Goal: Entertainment & Leisure: Browse casually

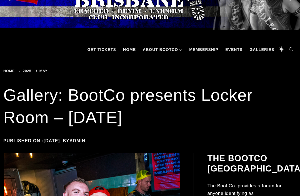
scroll to position [35, 0]
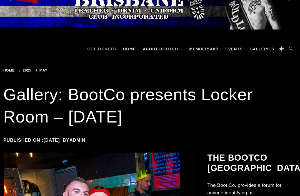
click at [264, 48] on link "Galleries" at bounding box center [262, 49] width 30 height 17
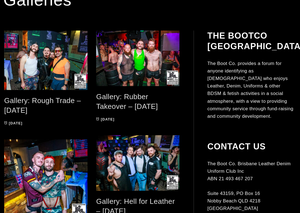
scroll to position [102, 0]
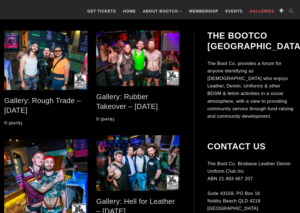
click at [11, 102] on link "Gallery: Rough Trade – [DATE]" at bounding box center [42, 105] width 77 height 18
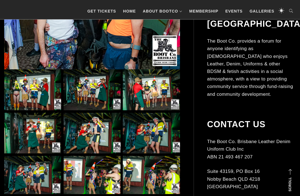
scroll to position [194, 0]
click at [63, 51] on img at bounding box center [92, 7] width 176 height 126
click at [20, 94] on img at bounding box center [32, 89] width 57 height 41
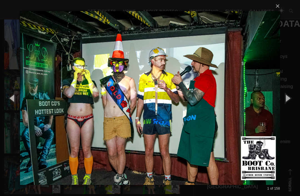
click at [285, 100] on button "button" at bounding box center [287, 97] width 25 height 31
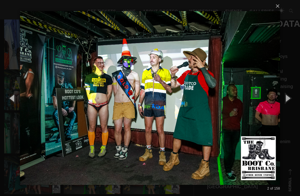
click at [282, 98] on button "button" at bounding box center [287, 97] width 25 height 31
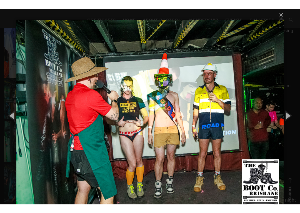
scroll to position [193, 0]
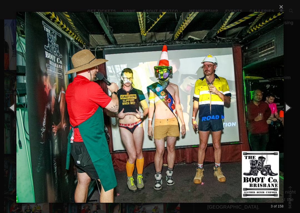
click at [284, 110] on button "button" at bounding box center [287, 107] width 25 height 31
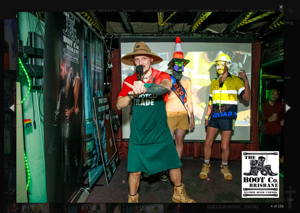
click at [284, 112] on button "button" at bounding box center [287, 107] width 25 height 31
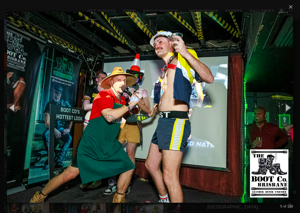
click at [16, 112] on button "button" at bounding box center [12, 107] width 25 height 31
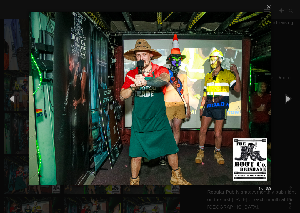
scroll to position [192, 0]
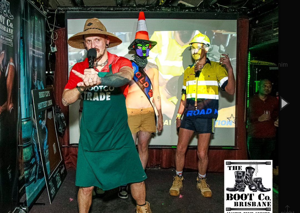
click at [275, 92] on button "button" at bounding box center [287, 107] width 25 height 31
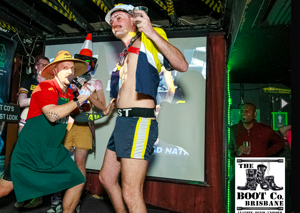
click at [275, 92] on button "button" at bounding box center [287, 107] width 25 height 31
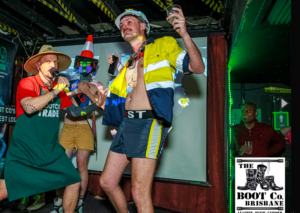
click at [275, 92] on button "button" at bounding box center [287, 107] width 25 height 31
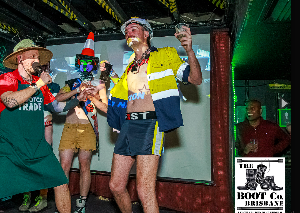
click at [275, 92] on button "button" at bounding box center [287, 107] width 25 height 31
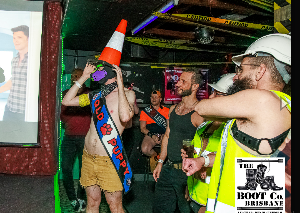
click at [275, 92] on button "button" at bounding box center [287, 107] width 25 height 31
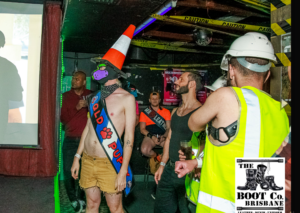
click at [275, 92] on button "button" at bounding box center [287, 107] width 25 height 31
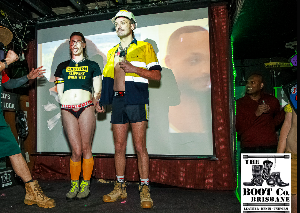
click at [275, 92] on button "button" at bounding box center [287, 107] width 25 height 31
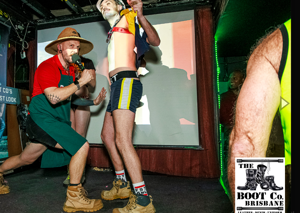
click at [275, 92] on button "button" at bounding box center [287, 107] width 25 height 31
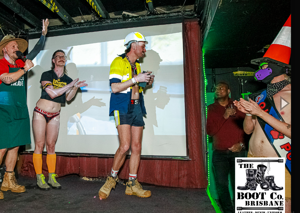
click at [275, 92] on button "button" at bounding box center [287, 107] width 25 height 31
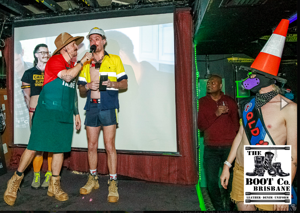
click at [275, 92] on button "button" at bounding box center [287, 107] width 25 height 31
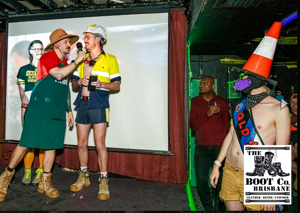
click at [275, 92] on button "button" at bounding box center [287, 107] width 25 height 31
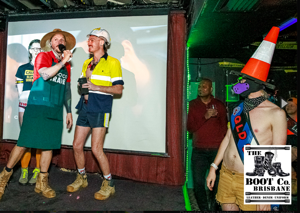
click at [275, 92] on button "button" at bounding box center [287, 107] width 25 height 31
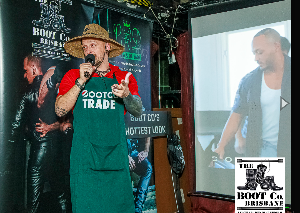
click at [275, 92] on button "button" at bounding box center [287, 107] width 25 height 31
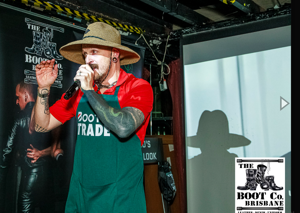
click at [275, 92] on button "button" at bounding box center [287, 107] width 25 height 31
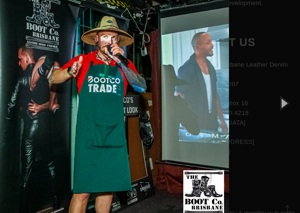
click at [275, 92] on button "button" at bounding box center [287, 107] width 25 height 31
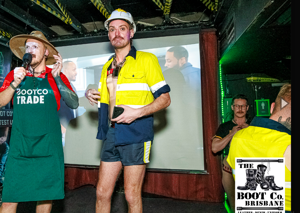
click at [275, 92] on button "button" at bounding box center [287, 107] width 25 height 31
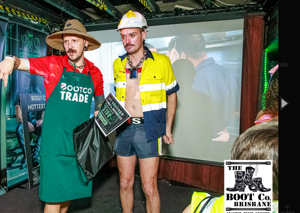
click at [275, 92] on button "button" at bounding box center [287, 107] width 25 height 31
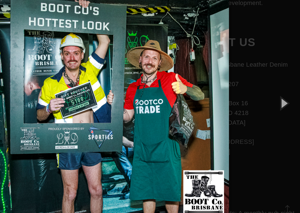
click at [275, 92] on button "button" at bounding box center [287, 107] width 25 height 31
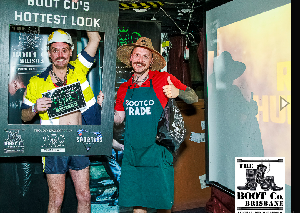
click at [275, 92] on button "button" at bounding box center [287, 107] width 25 height 31
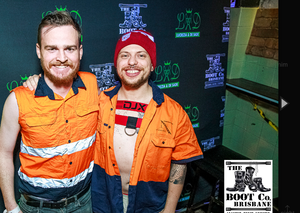
click at [275, 92] on button "button" at bounding box center [287, 107] width 25 height 31
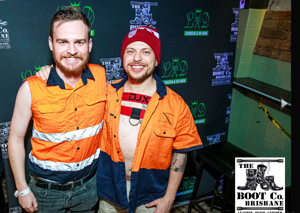
click at [275, 92] on button "button" at bounding box center [287, 107] width 25 height 31
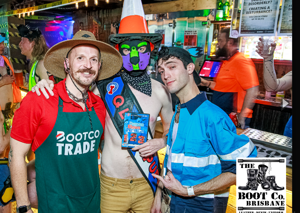
click at [275, 92] on button "button" at bounding box center [287, 107] width 25 height 31
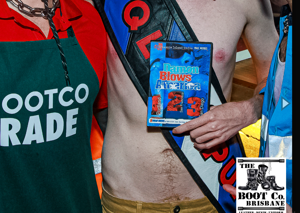
click at [275, 92] on button "button" at bounding box center [287, 107] width 25 height 31
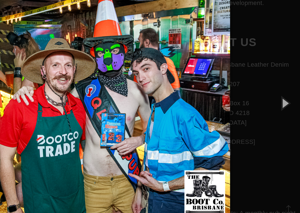
click at [275, 92] on button "button" at bounding box center [287, 107] width 25 height 31
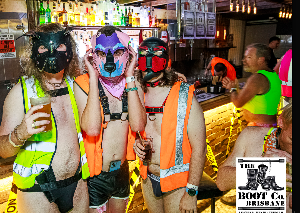
click at [275, 92] on button "button" at bounding box center [287, 107] width 25 height 31
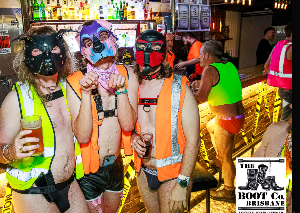
click at [275, 92] on button "button" at bounding box center [287, 107] width 25 height 31
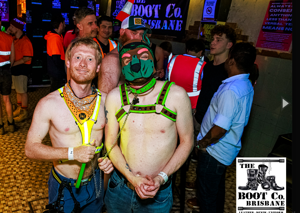
click at [275, 92] on button "button" at bounding box center [287, 107] width 25 height 31
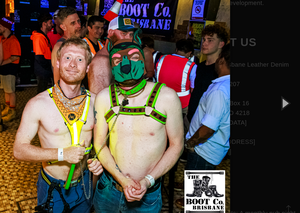
click at [275, 92] on button "button" at bounding box center [287, 107] width 25 height 31
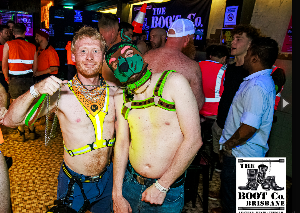
click at [275, 92] on button "button" at bounding box center [287, 107] width 25 height 31
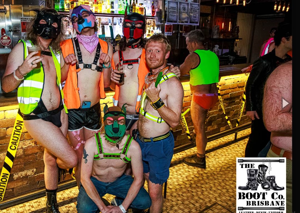
click at [275, 92] on button "button" at bounding box center [287, 107] width 25 height 31
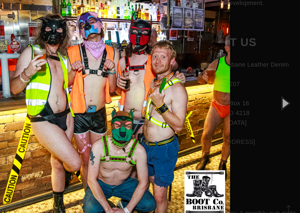
click at [275, 92] on button "button" at bounding box center [287, 107] width 25 height 31
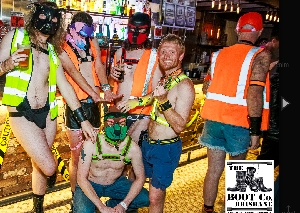
click at [275, 92] on button "button" at bounding box center [287, 107] width 25 height 31
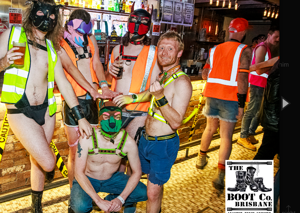
click at [275, 92] on button "button" at bounding box center [287, 107] width 25 height 31
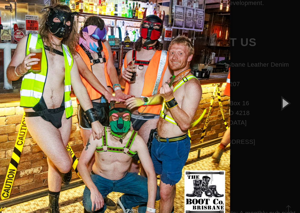
click at [275, 92] on button "button" at bounding box center [287, 107] width 25 height 31
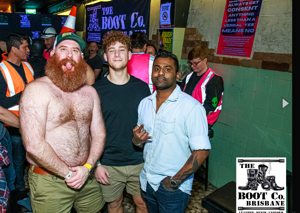
click at [275, 92] on button "button" at bounding box center [287, 107] width 25 height 31
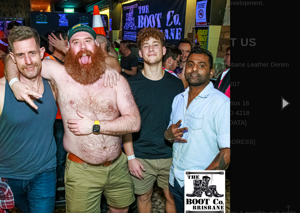
click at [275, 92] on button "button" at bounding box center [287, 107] width 25 height 31
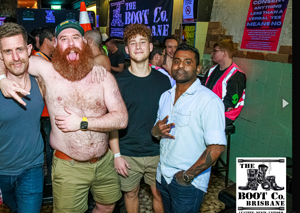
click at [275, 92] on button "button" at bounding box center [287, 107] width 25 height 31
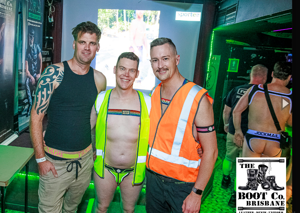
click at [275, 92] on button "button" at bounding box center [287, 107] width 25 height 31
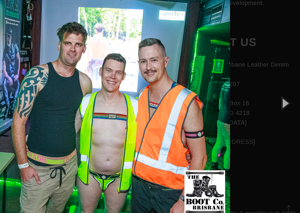
click at [275, 92] on button "button" at bounding box center [287, 107] width 25 height 31
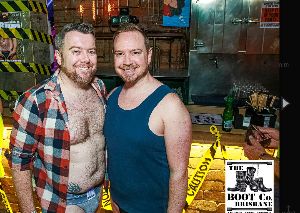
click at [275, 92] on button "button" at bounding box center [287, 107] width 25 height 31
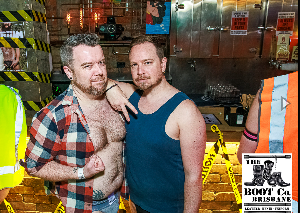
click at [275, 92] on button "button" at bounding box center [287, 107] width 25 height 31
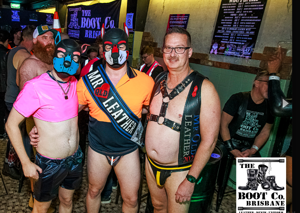
click at [275, 92] on button "button" at bounding box center [287, 107] width 25 height 31
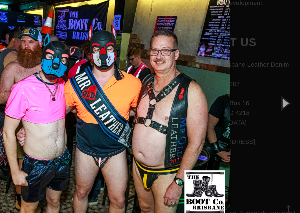
click at [275, 92] on button "button" at bounding box center [287, 107] width 25 height 31
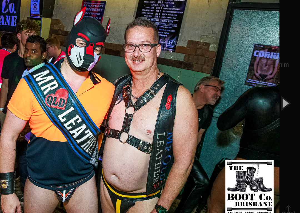
click at [275, 92] on button "button" at bounding box center [287, 107] width 25 height 31
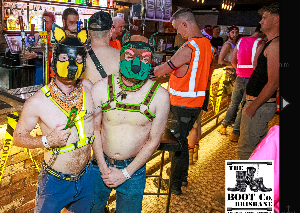
click at [275, 92] on button "button" at bounding box center [287, 107] width 25 height 31
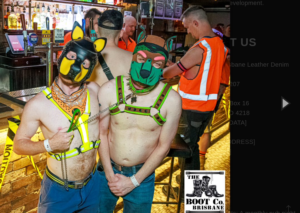
click at [275, 92] on button "button" at bounding box center [287, 107] width 25 height 31
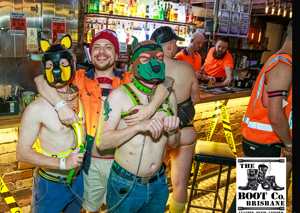
click at [275, 92] on button "button" at bounding box center [287, 107] width 25 height 31
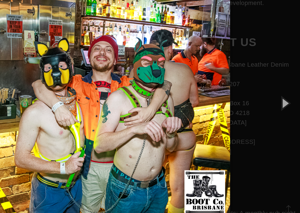
click at [275, 92] on button "button" at bounding box center [287, 107] width 25 height 31
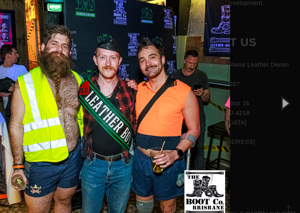
click at [275, 92] on button "button" at bounding box center [287, 107] width 25 height 31
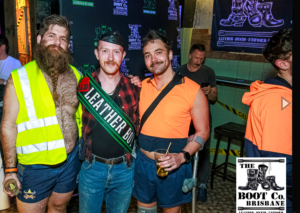
click at [275, 92] on button "button" at bounding box center [287, 107] width 25 height 31
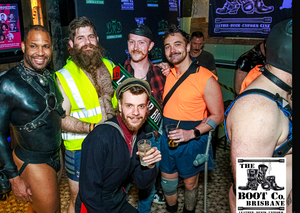
click at [275, 92] on button "button" at bounding box center [287, 107] width 25 height 31
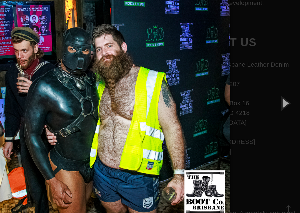
click at [275, 92] on button "button" at bounding box center [287, 107] width 25 height 31
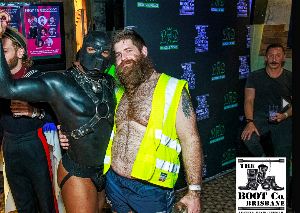
click at [275, 92] on button "button" at bounding box center [287, 107] width 25 height 31
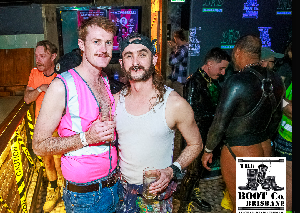
click at [275, 92] on button "button" at bounding box center [287, 107] width 25 height 31
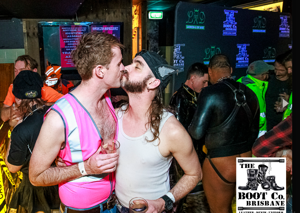
click at [275, 92] on button "button" at bounding box center [287, 107] width 25 height 31
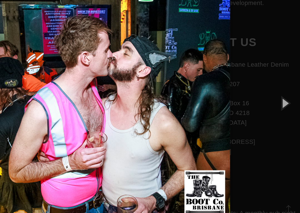
click at [275, 92] on button "button" at bounding box center [287, 107] width 25 height 31
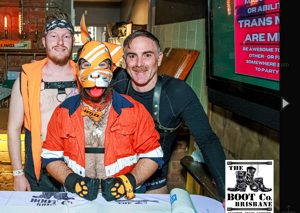
click at [275, 92] on button "button" at bounding box center [287, 107] width 25 height 31
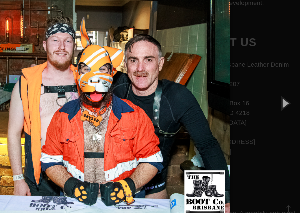
click at [275, 92] on button "button" at bounding box center [287, 107] width 25 height 31
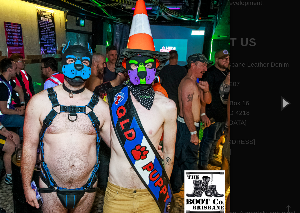
click at [275, 92] on button "button" at bounding box center [287, 107] width 25 height 31
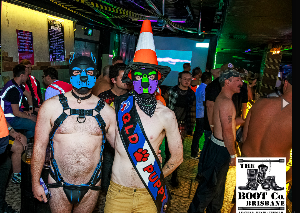
click at [275, 92] on button "button" at bounding box center [287, 107] width 25 height 31
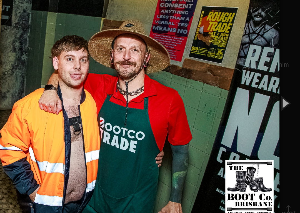
click at [275, 92] on button "button" at bounding box center [287, 107] width 25 height 31
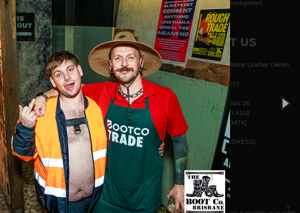
click at [275, 92] on button "button" at bounding box center [287, 107] width 25 height 31
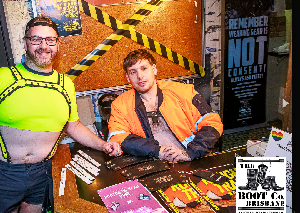
click at [275, 92] on button "button" at bounding box center [287, 107] width 25 height 31
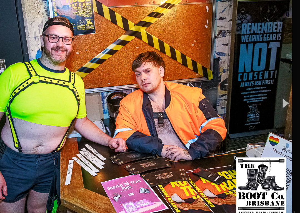
click at [275, 92] on button "button" at bounding box center [287, 107] width 25 height 31
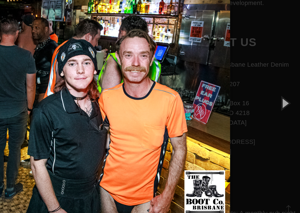
click at [275, 92] on button "button" at bounding box center [287, 107] width 25 height 31
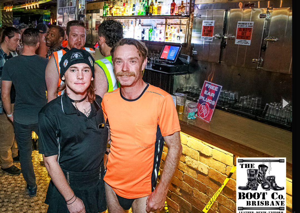
click at [275, 92] on button "button" at bounding box center [287, 107] width 25 height 31
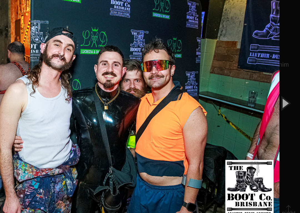
click at [275, 92] on button "button" at bounding box center [287, 107] width 25 height 31
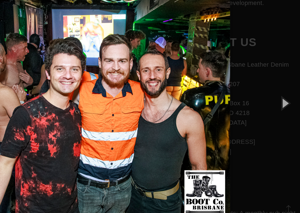
click at [275, 92] on button "button" at bounding box center [287, 107] width 25 height 31
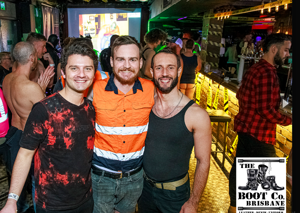
click at [275, 92] on button "button" at bounding box center [287, 107] width 25 height 31
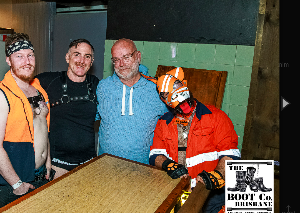
click at [275, 92] on button "button" at bounding box center [287, 107] width 25 height 31
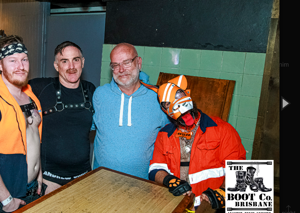
click at [275, 92] on button "button" at bounding box center [287, 107] width 25 height 31
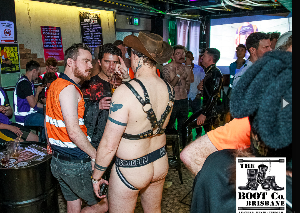
click at [275, 92] on button "button" at bounding box center [287, 107] width 25 height 31
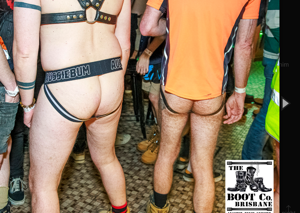
click at [275, 92] on button "button" at bounding box center [287, 107] width 25 height 31
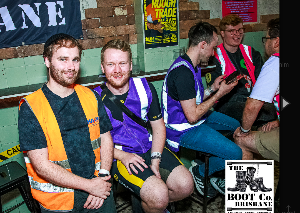
click at [275, 92] on button "button" at bounding box center [287, 107] width 25 height 31
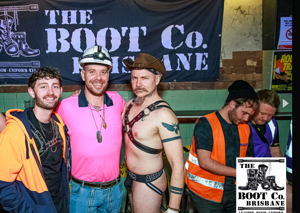
click at [275, 92] on button "button" at bounding box center [287, 107] width 25 height 31
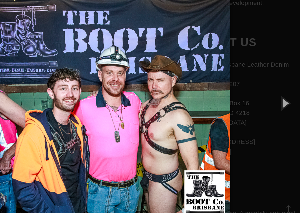
click at [275, 92] on button "button" at bounding box center [287, 107] width 25 height 31
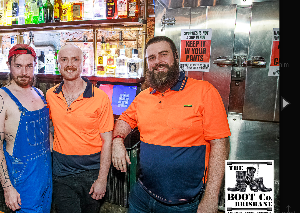
click at [275, 92] on button "button" at bounding box center [287, 107] width 25 height 31
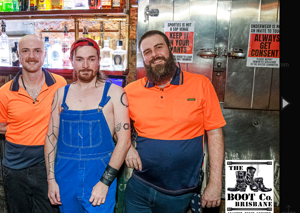
click at [275, 92] on button "button" at bounding box center [287, 107] width 25 height 31
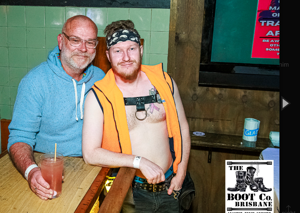
click at [275, 92] on button "button" at bounding box center [287, 107] width 25 height 31
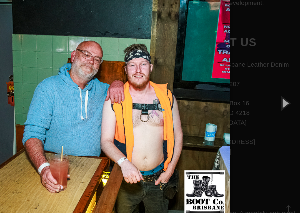
click at [275, 92] on button "button" at bounding box center [287, 107] width 25 height 31
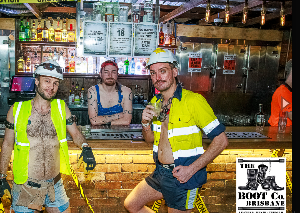
click at [275, 92] on button "button" at bounding box center [287, 107] width 25 height 31
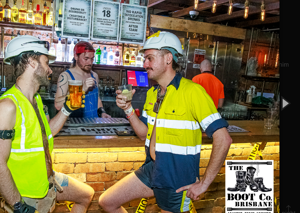
click at [275, 92] on button "button" at bounding box center [287, 107] width 25 height 31
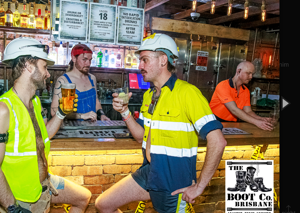
click at [275, 92] on button "button" at bounding box center [287, 107] width 25 height 31
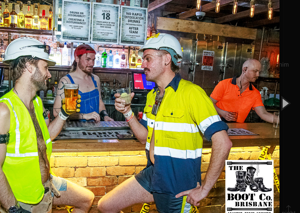
click at [275, 92] on button "button" at bounding box center [287, 107] width 25 height 31
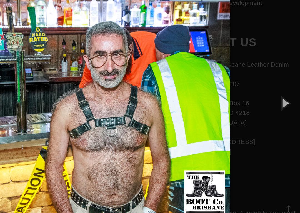
click at [275, 92] on button "button" at bounding box center [287, 107] width 25 height 31
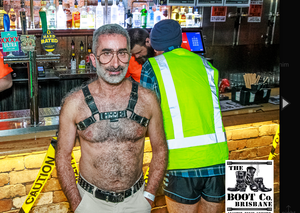
click at [275, 92] on button "button" at bounding box center [287, 107] width 25 height 31
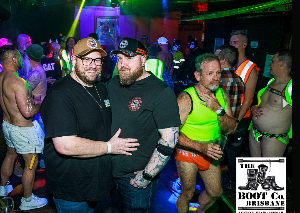
click at [275, 92] on button "button" at bounding box center [287, 107] width 25 height 31
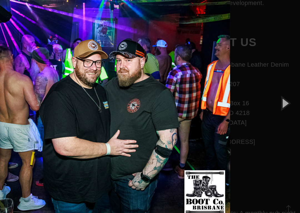
click at [275, 92] on button "button" at bounding box center [287, 107] width 25 height 31
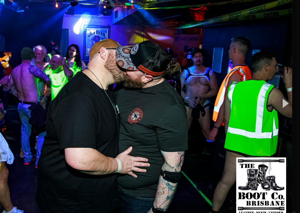
click at [275, 92] on button "button" at bounding box center [287, 107] width 25 height 31
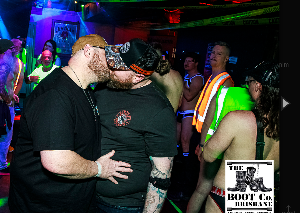
click at [275, 92] on button "button" at bounding box center [287, 107] width 25 height 31
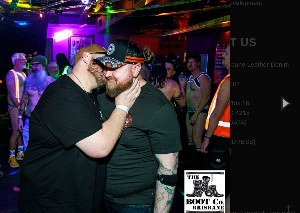
click at [275, 92] on button "button" at bounding box center [287, 107] width 25 height 31
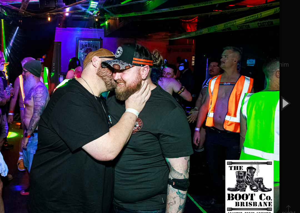
click at [275, 92] on button "button" at bounding box center [287, 107] width 25 height 31
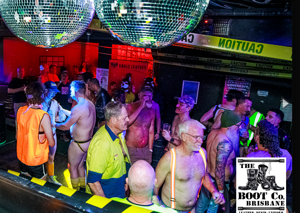
click at [275, 92] on button "button" at bounding box center [287, 107] width 25 height 31
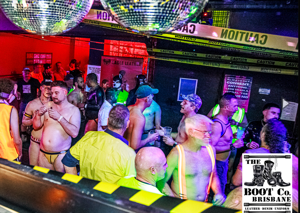
click at [275, 92] on button "button" at bounding box center [287, 107] width 25 height 31
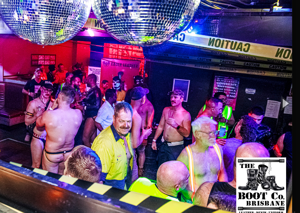
click at [275, 92] on button "button" at bounding box center [287, 107] width 25 height 31
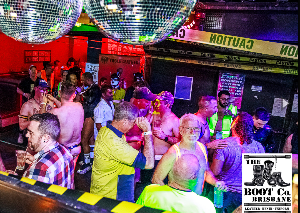
click at [275, 92] on button "button" at bounding box center [287, 107] width 25 height 31
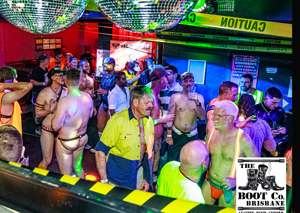
click at [275, 92] on button "button" at bounding box center [287, 107] width 25 height 31
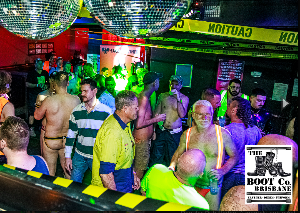
click at [275, 92] on button "button" at bounding box center [287, 107] width 25 height 31
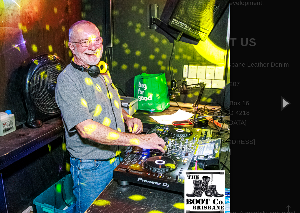
click at [275, 92] on button "button" at bounding box center [287, 107] width 25 height 31
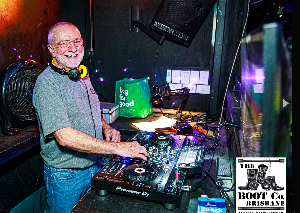
click at [275, 92] on button "button" at bounding box center [287, 107] width 25 height 31
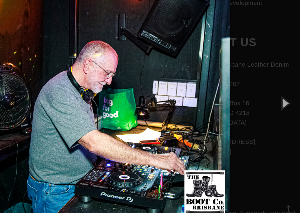
click at [275, 92] on button "button" at bounding box center [287, 107] width 25 height 31
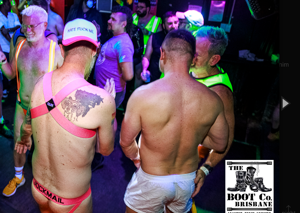
click at [275, 92] on button "button" at bounding box center [287, 107] width 25 height 31
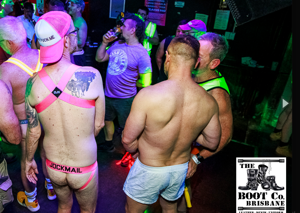
click at [275, 92] on button "button" at bounding box center [287, 107] width 25 height 31
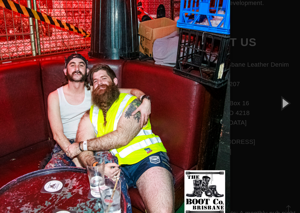
click at [275, 92] on button "button" at bounding box center [287, 107] width 25 height 31
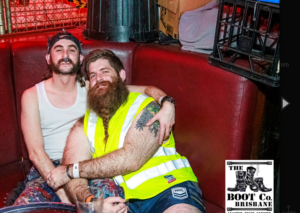
click at [275, 92] on button "button" at bounding box center [287, 107] width 25 height 31
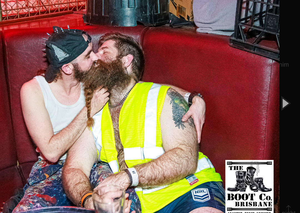
click at [275, 92] on button "button" at bounding box center [287, 107] width 25 height 31
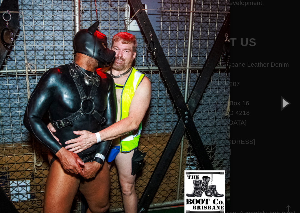
click at [275, 92] on button "button" at bounding box center [287, 107] width 25 height 31
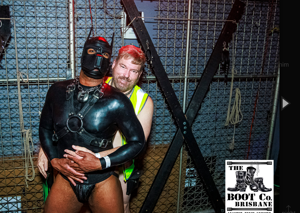
click at [275, 92] on button "button" at bounding box center [287, 107] width 25 height 31
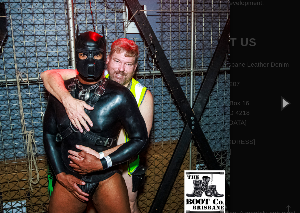
click at [275, 92] on button "button" at bounding box center [287, 107] width 25 height 31
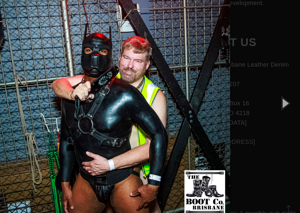
click at [275, 92] on button "button" at bounding box center [287, 107] width 25 height 31
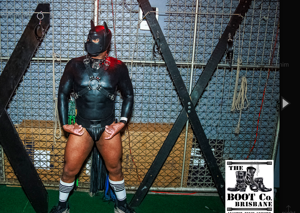
click at [275, 92] on button "button" at bounding box center [287, 107] width 25 height 31
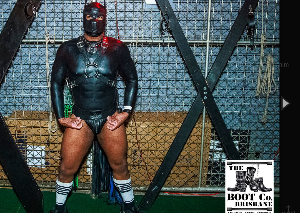
click at [275, 92] on button "button" at bounding box center [287, 107] width 25 height 31
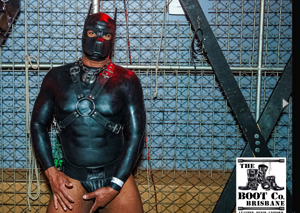
click at [275, 92] on button "button" at bounding box center [287, 107] width 25 height 31
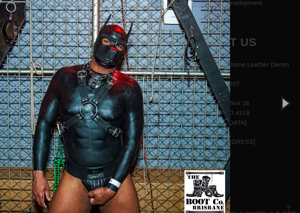
click at [275, 92] on button "button" at bounding box center [287, 107] width 25 height 31
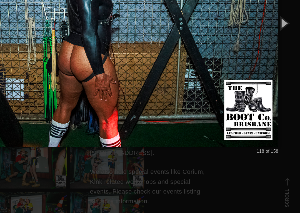
scroll to position [234, 0]
click at [275, 51] on button "button" at bounding box center [287, 66] width 25 height 31
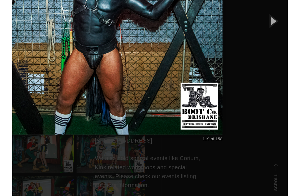
scroll to position [232, 0]
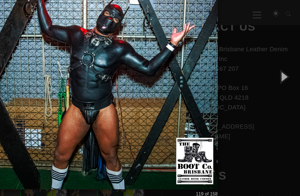
click at [275, 57] on button "button" at bounding box center [287, 59] width 25 height 31
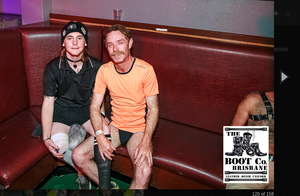
click at [275, 61] on button "button" at bounding box center [287, 59] width 25 height 31
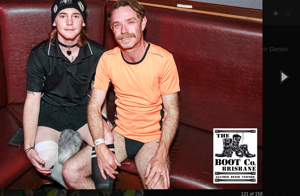
click at [275, 62] on button "button" at bounding box center [287, 59] width 25 height 31
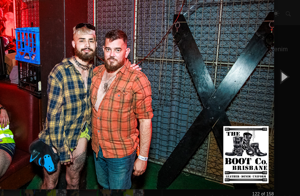
click at [275, 64] on button "button" at bounding box center [287, 59] width 25 height 31
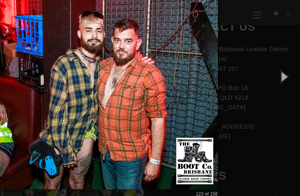
click at [275, 63] on button "button" at bounding box center [287, 59] width 25 height 31
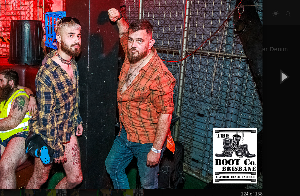
click at [275, 62] on button "button" at bounding box center [287, 59] width 25 height 31
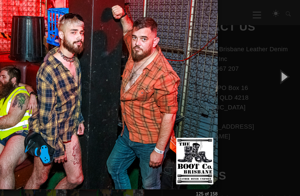
click at [275, 63] on button "button" at bounding box center [287, 59] width 25 height 31
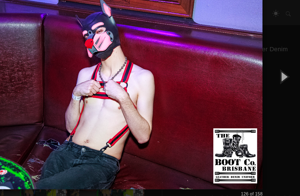
click at [275, 65] on button "button" at bounding box center [287, 59] width 25 height 31
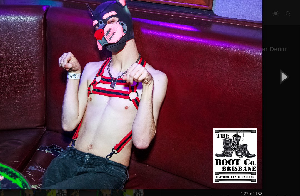
click at [275, 62] on button "button" at bounding box center [287, 59] width 25 height 31
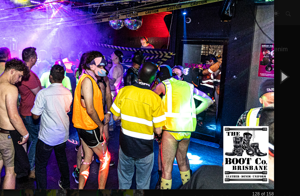
click at [275, 62] on button "button" at bounding box center [287, 59] width 25 height 31
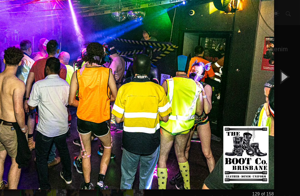
click at [275, 62] on button "button" at bounding box center [287, 59] width 25 height 31
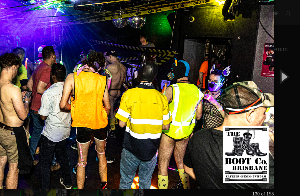
click at [275, 62] on button "button" at bounding box center [287, 59] width 25 height 31
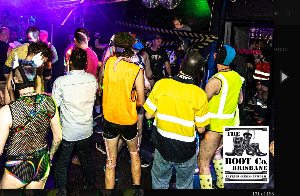
click at [275, 62] on button "button" at bounding box center [287, 59] width 25 height 31
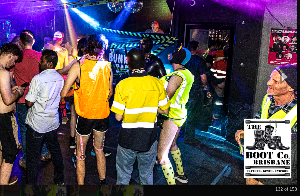
click at [275, 63] on button "button" at bounding box center [287, 59] width 25 height 31
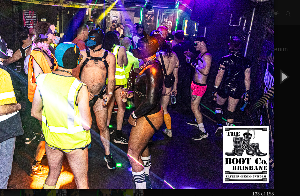
click at [275, 62] on button "button" at bounding box center [287, 59] width 25 height 31
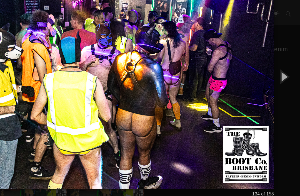
click at [275, 61] on button "button" at bounding box center [287, 59] width 25 height 31
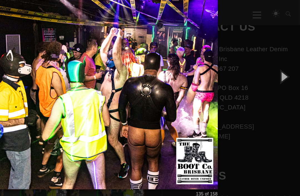
click at [275, 61] on button "button" at bounding box center [287, 59] width 25 height 31
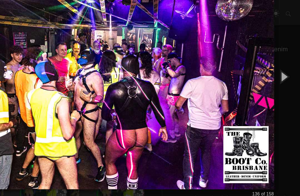
click at [275, 61] on button "button" at bounding box center [287, 59] width 25 height 31
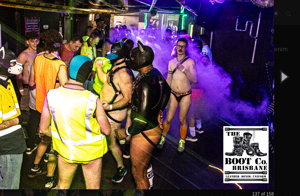
click at [275, 63] on button "button" at bounding box center [287, 59] width 25 height 31
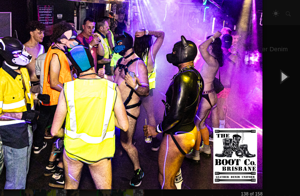
click at [275, 64] on button "button" at bounding box center [287, 59] width 25 height 31
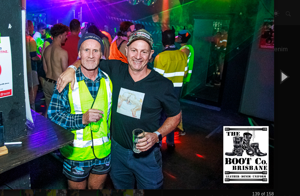
click at [275, 63] on button "button" at bounding box center [287, 59] width 25 height 31
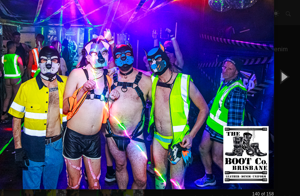
click at [275, 63] on button "button" at bounding box center [287, 59] width 25 height 31
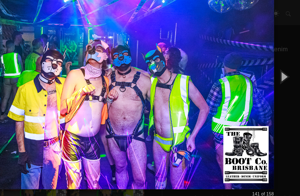
click at [275, 63] on button "button" at bounding box center [287, 59] width 25 height 31
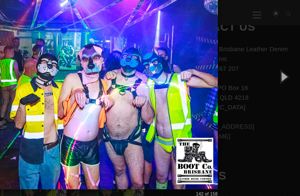
click at [275, 63] on button "button" at bounding box center [287, 59] width 25 height 31
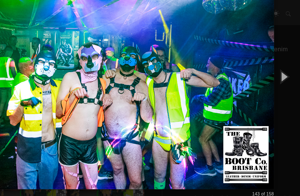
click at [275, 63] on button "button" at bounding box center [287, 59] width 25 height 31
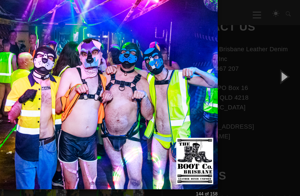
click at [275, 64] on button "button" at bounding box center [287, 59] width 25 height 31
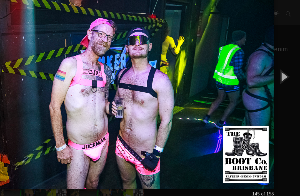
click at [275, 65] on button "button" at bounding box center [287, 59] width 25 height 31
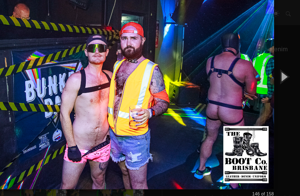
click at [275, 65] on button "button" at bounding box center [287, 59] width 25 height 31
